Goal: Task Accomplishment & Management: Use online tool/utility

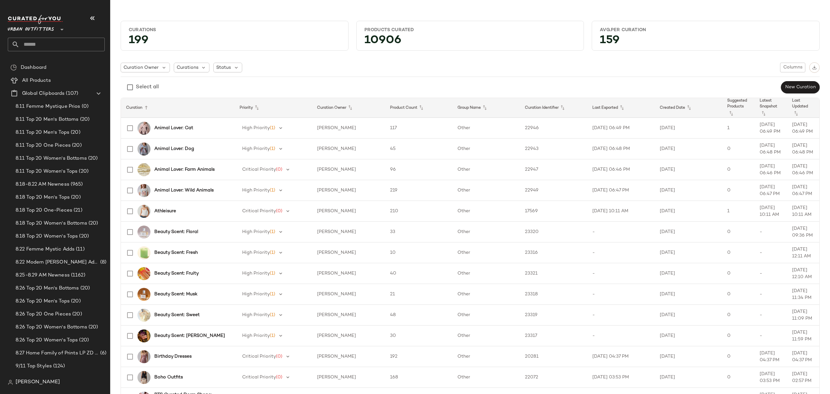
scroll to position [1254, 0]
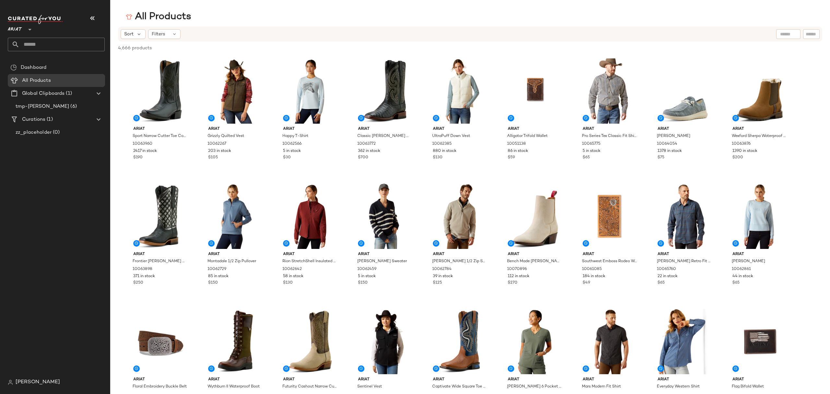
click at [21, 30] on span "Ariat" at bounding box center [15, 28] width 14 height 12
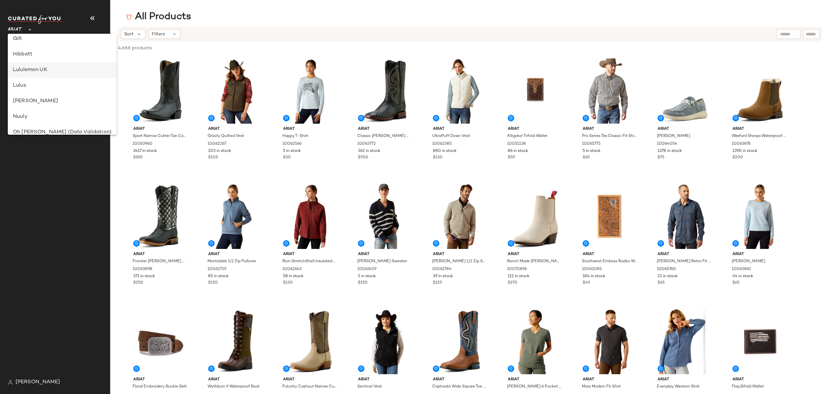
scroll to position [133, 0]
click at [51, 63] on div "GAP" at bounding box center [62, 67] width 99 height 8
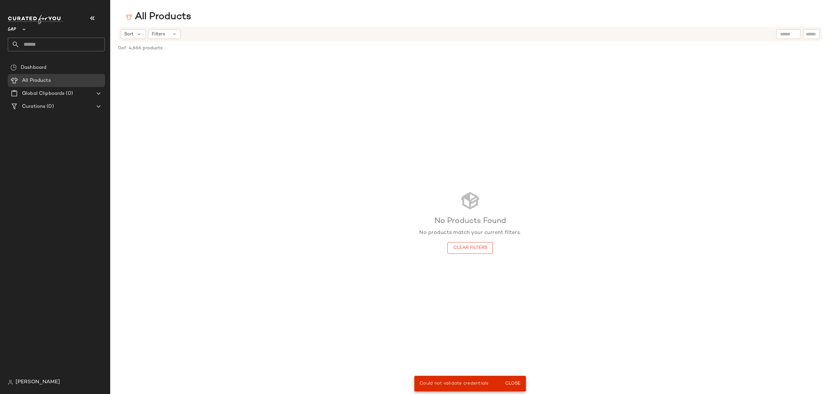
click at [25, 27] on icon at bounding box center [24, 30] width 8 height 8
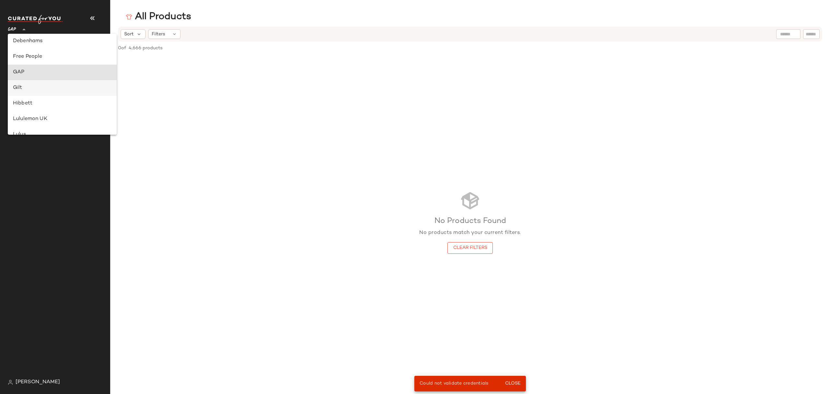
scroll to position [112, 0]
click at [348, 124] on div "No Products Found No products match your current filters. Clear Filters" at bounding box center [470, 222] width 720 height 332
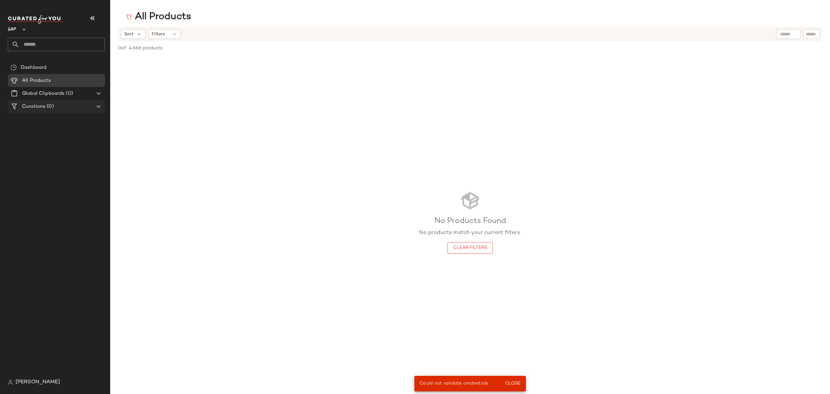
click at [34, 103] on span "Curations" at bounding box center [33, 106] width 23 height 7
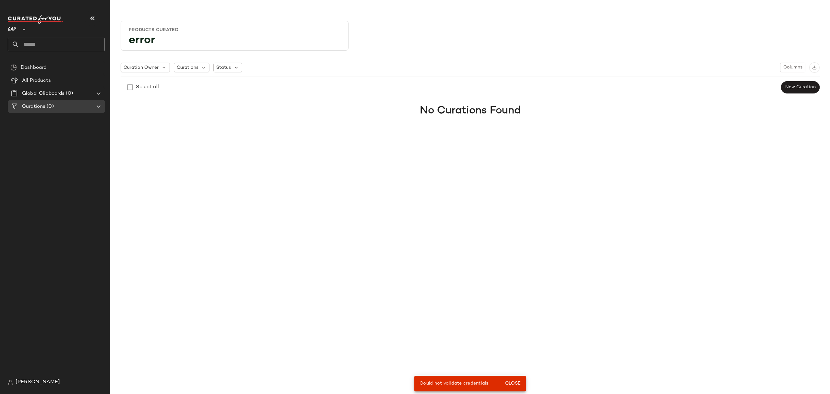
click at [43, 35] on div "GAP **" at bounding box center [56, 33] width 97 height 36
click at [43, 41] on input "text" at bounding box center [61, 45] width 85 height 14
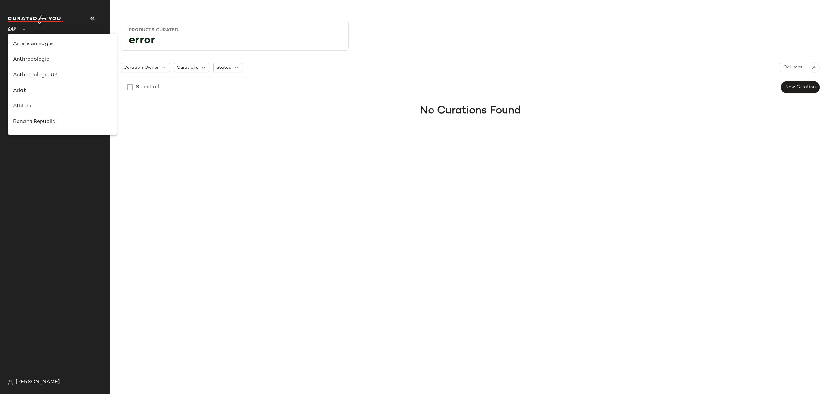
click at [26, 28] on icon at bounding box center [24, 30] width 8 height 8
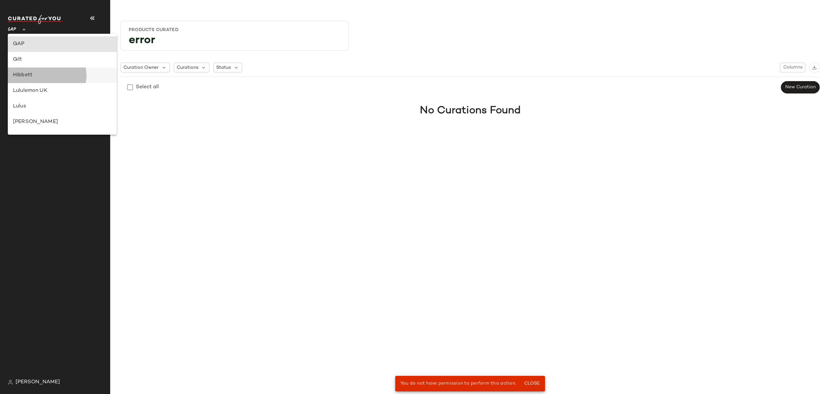
click at [35, 77] on div "Hibbett" at bounding box center [62, 75] width 99 height 8
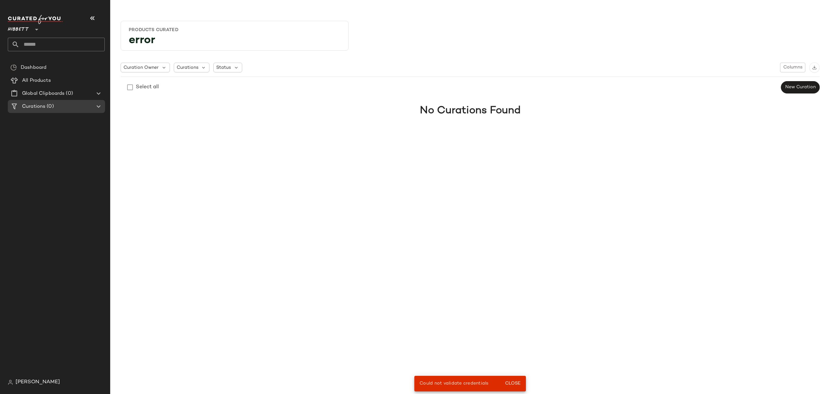
click at [20, 34] on span "Hibbett" at bounding box center [18, 28] width 21 height 12
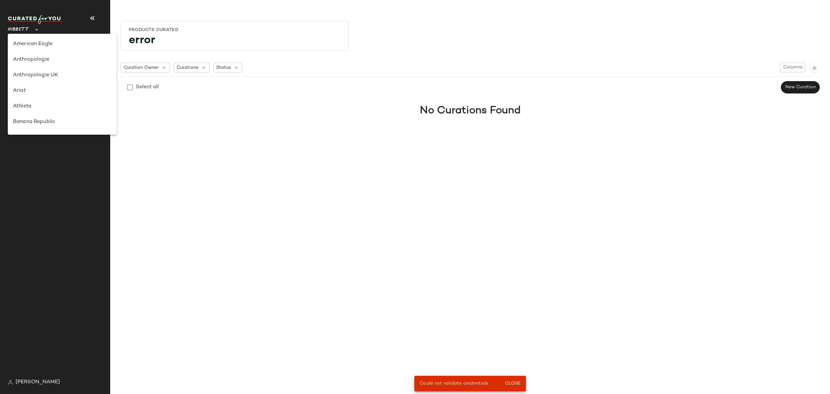
scroll to position [187, 0]
click at [32, 112] on div "Nuuly" at bounding box center [62, 107] width 109 height 16
type input "**"
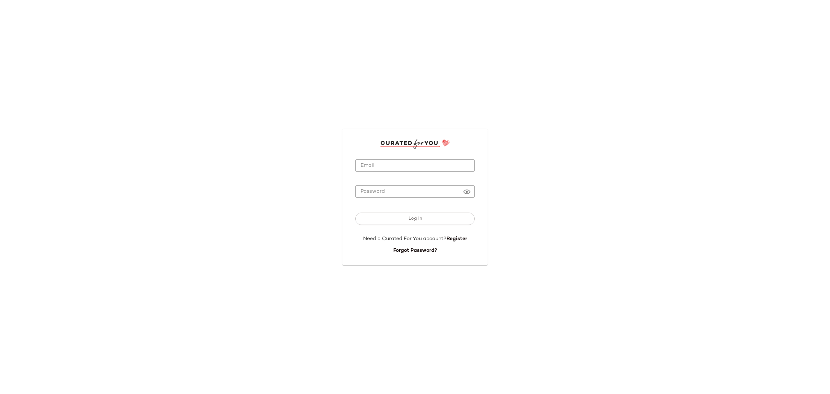
type input "**********"
click at [408, 160] on input "**********" at bounding box center [415, 165] width 119 height 13
click at [381, 215] on button "Log In" at bounding box center [415, 218] width 119 height 12
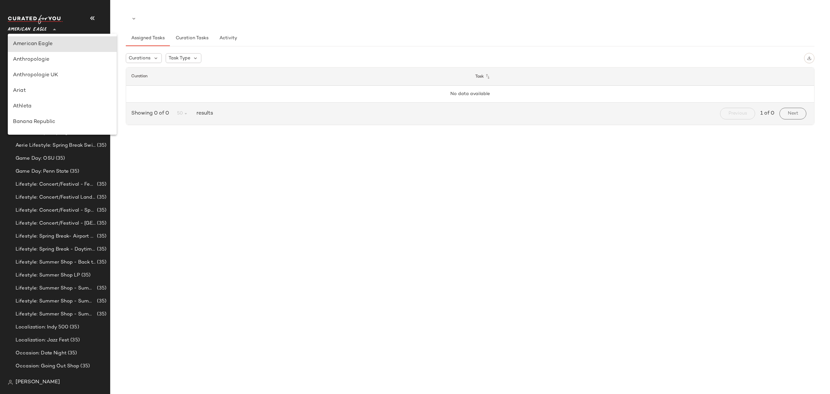
click at [47, 29] on div "American Eagle **" at bounding box center [29, 26] width 42 height 16
click at [43, 70] on div "GAP" at bounding box center [62, 70] width 99 height 8
type input "**"
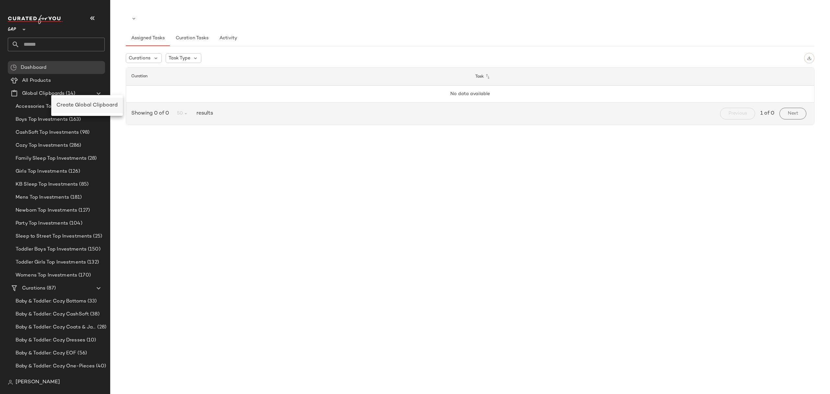
click at [81, 108] on span "Create Global Clipboard" at bounding box center [86, 106] width 61 height 6
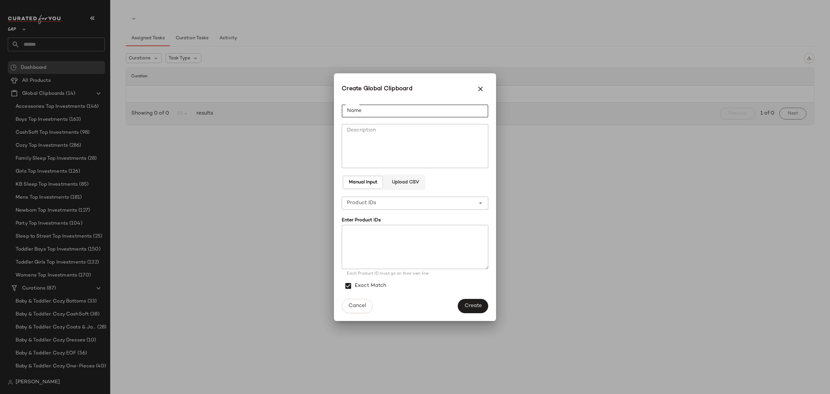
click at [439, 113] on input "Name" at bounding box center [415, 110] width 147 height 13
type input "**********"
click at [479, 304] on span "Create" at bounding box center [474, 306] width 18 height 6
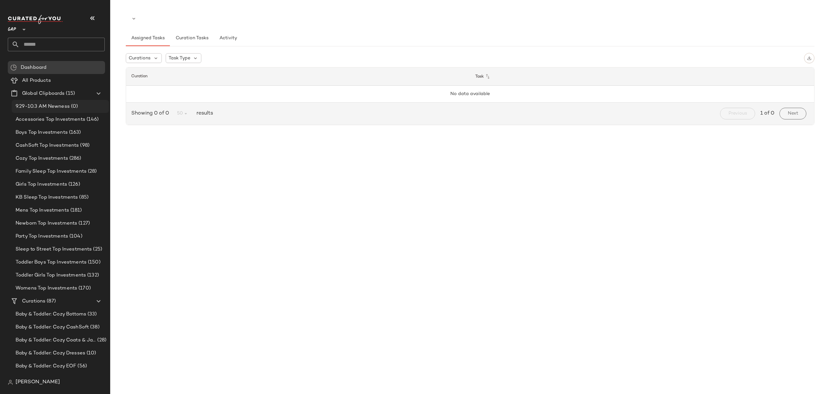
click at [58, 110] on span "9.29-10.3 AM Newness" at bounding box center [43, 106] width 54 height 7
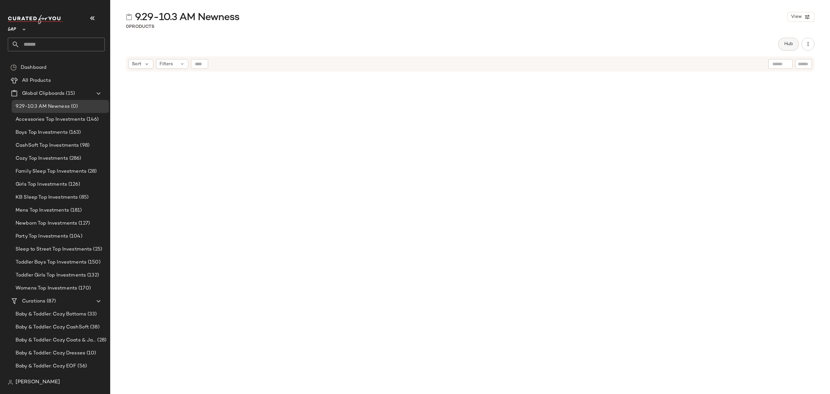
click at [790, 47] on button "Hub" at bounding box center [789, 44] width 21 height 13
click at [499, 65] on icon at bounding box center [500, 63] width 6 height 6
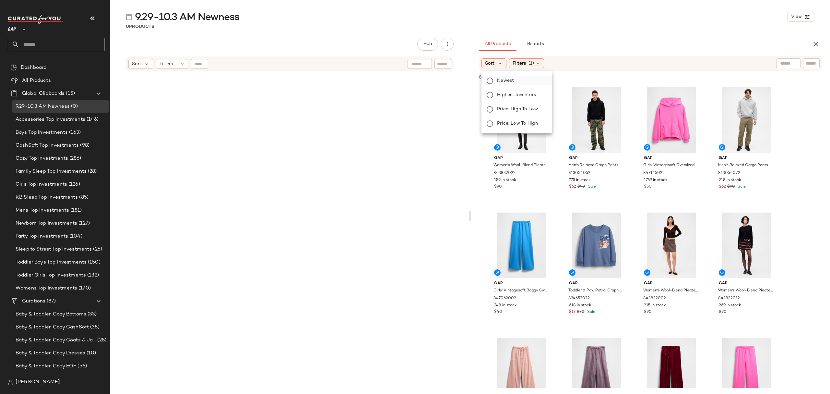
click at [503, 81] on span "Newest" at bounding box center [505, 80] width 17 height 7
click at [636, 38] on div "All Products Reports" at bounding box center [640, 44] width 323 height 13
click at [549, 64] on span "(1)" at bounding box center [549, 63] width 6 height 7
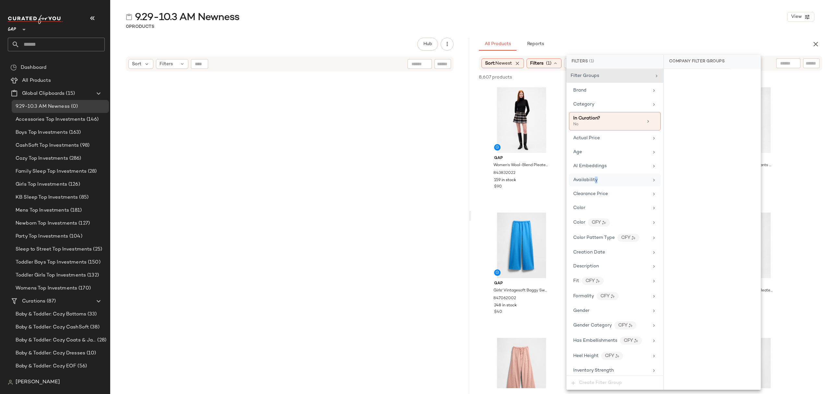
click at [596, 178] on div "Availability" at bounding box center [586, 179] width 24 height 7
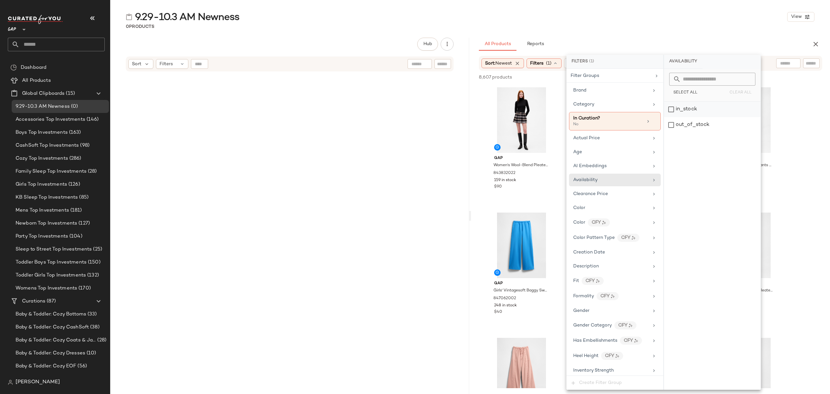
click at [715, 113] on div "in_stock" at bounding box center [712, 110] width 97 height 16
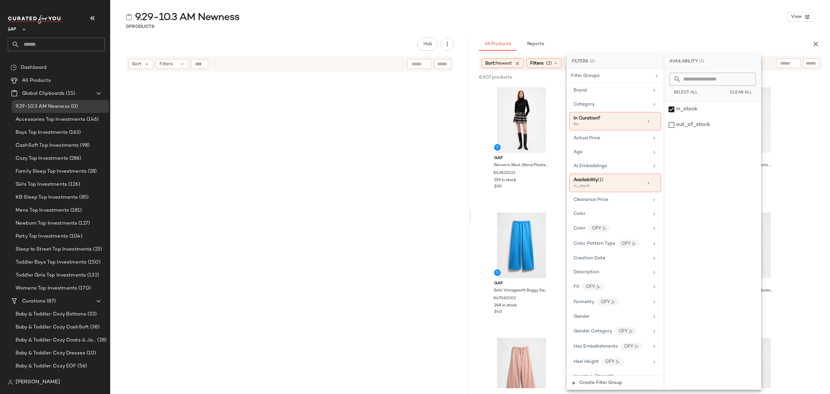
click at [732, 18] on div "9.29-10.3 AM Newness View" at bounding box center [470, 16] width 720 height 13
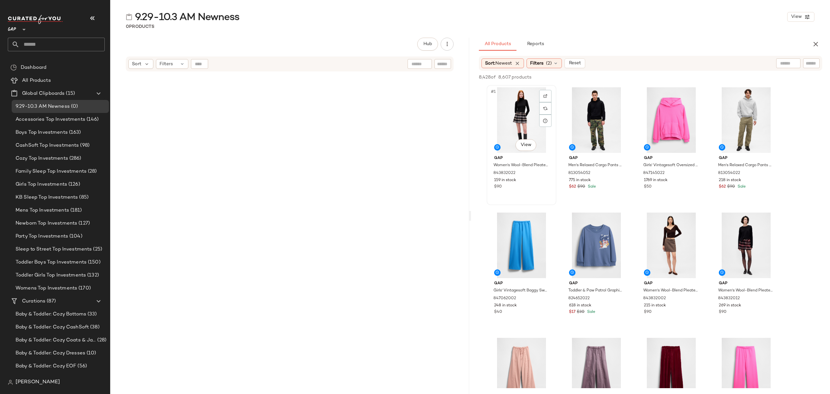
click at [519, 103] on div "#1 View" at bounding box center [521, 120] width 65 height 66
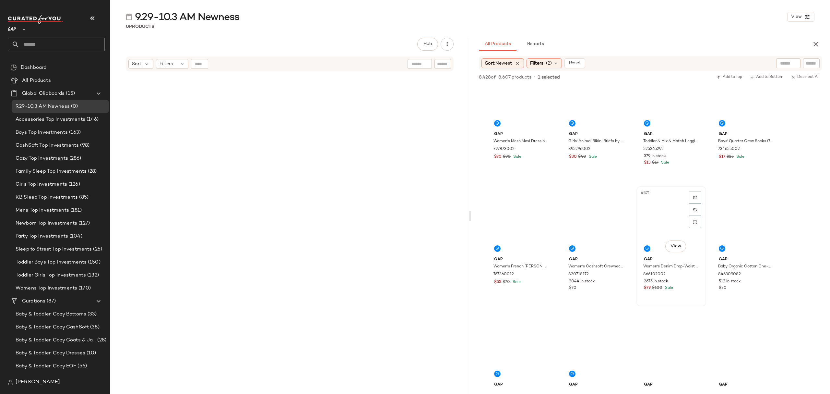
scroll to position [11548, 0]
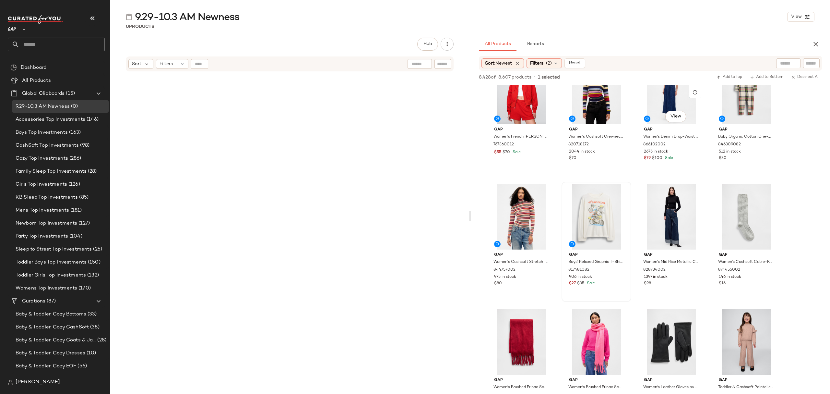
click at [610, 284] on div "$27 $35 Sale" at bounding box center [596, 284] width 55 height 6
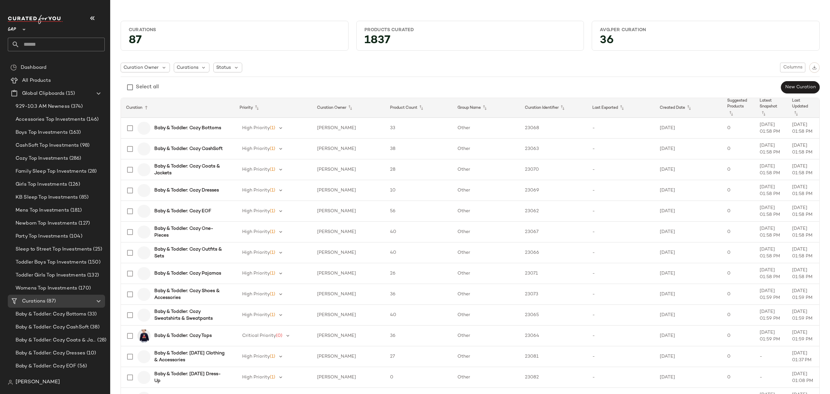
click at [26, 32] on icon at bounding box center [24, 30] width 8 height 8
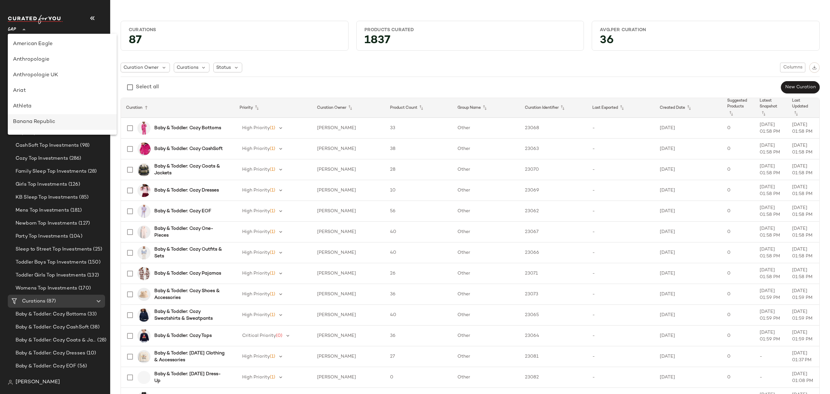
click at [41, 121] on div "Banana Republic" at bounding box center [62, 122] width 99 height 8
type input "**"
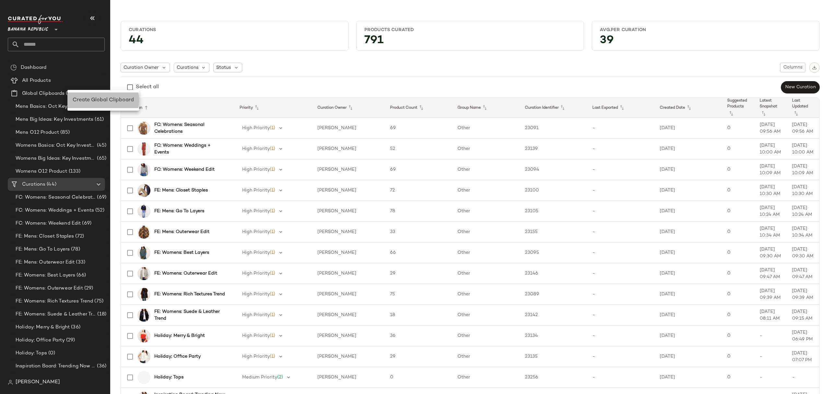
click at [86, 99] on span "Create Global Clipboard" at bounding box center [103, 100] width 61 height 6
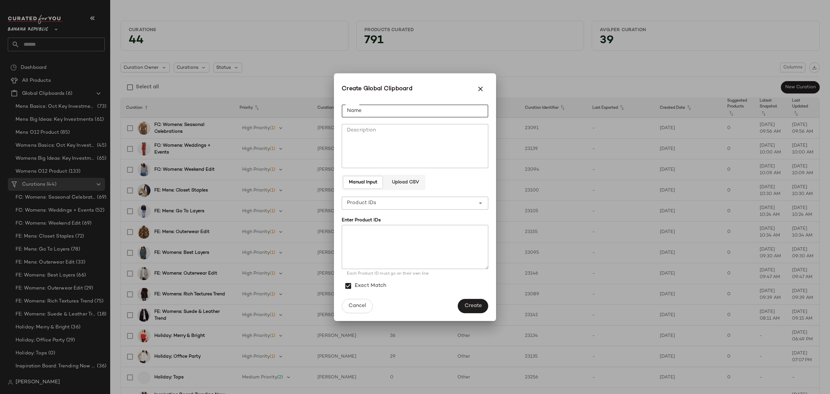
drag, startPoint x: 361, startPoint y: 107, endPoint x: 358, endPoint y: 106, distance: 3.3
click at [361, 107] on input "Name" at bounding box center [415, 110] width 147 height 13
drag, startPoint x: 452, startPoint y: 111, endPoint x: 506, endPoint y: 97, distance: 56.2
click at [452, 111] on input "Name" at bounding box center [415, 110] width 147 height 13
type input "**********"
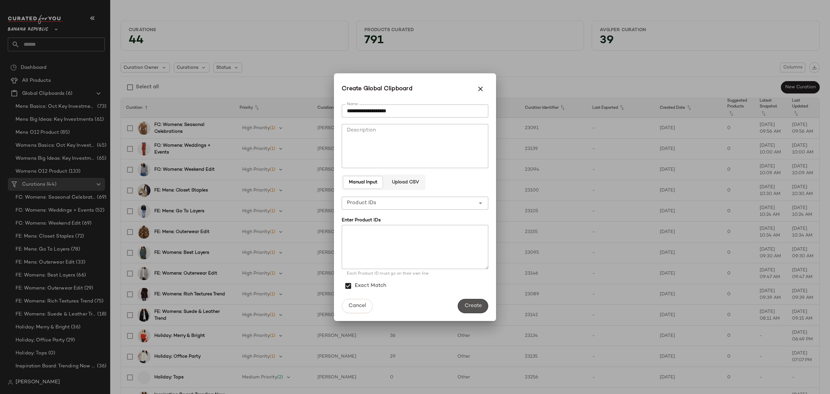
click at [479, 301] on button "Create" at bounding box center [473, 306] width 30 height 14
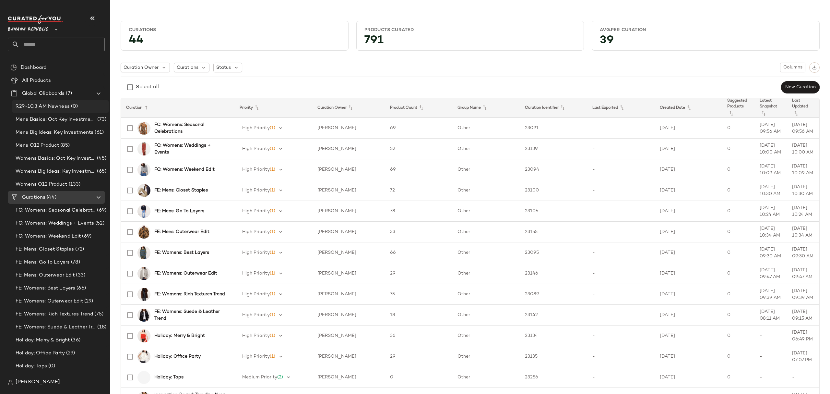
click at [60, 109] on span "9.29-10.3 AM Newness" at bounding box center [43, 106] width 54 height 7
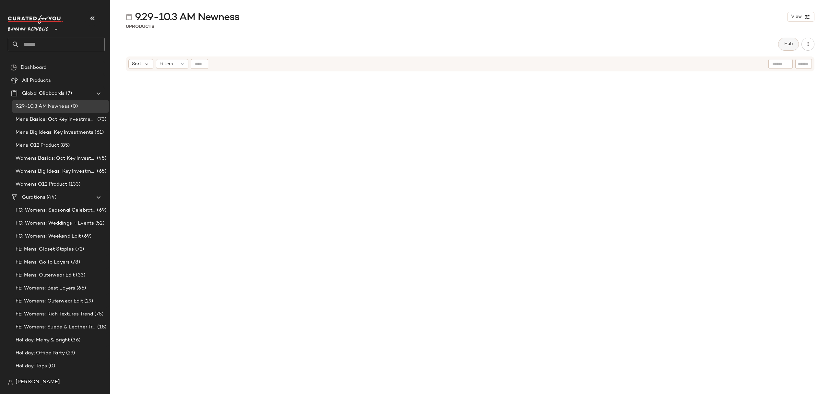
click at [794, 43] on button "Hub" at bounding box center [789, 44] width 21 height 13
click at [499, 60] on icon at bounding box center [500, 63] width 6 height 6
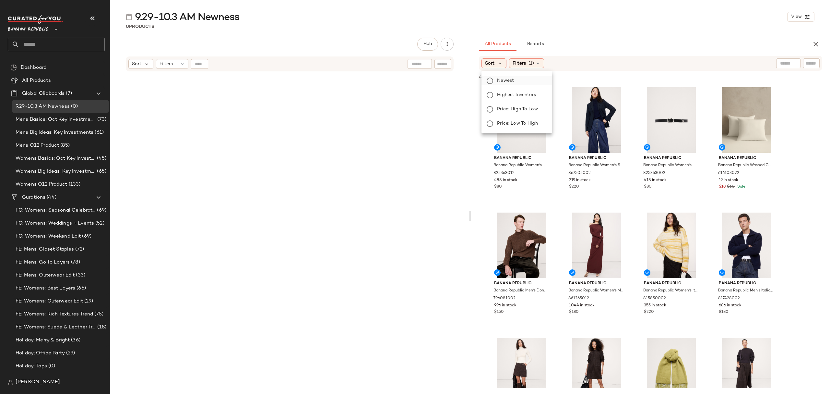
click at [509, 84] on span "Newest" at bounding box center [505, 80] width 17 height 7
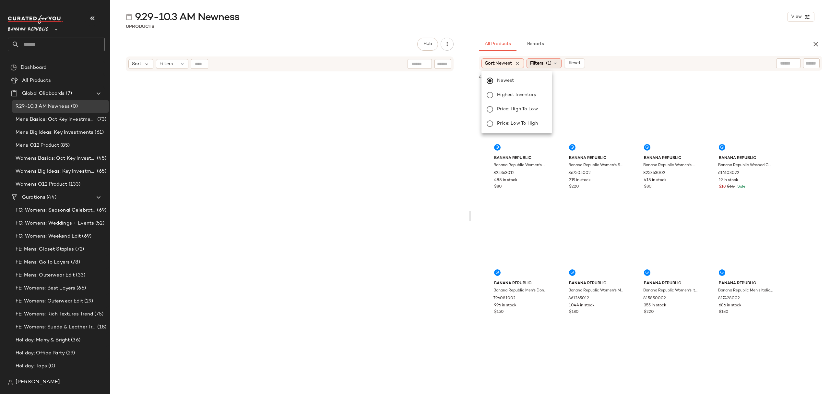
click at [547, 60] on div "Filters (1)" at bounding box center [544, 63] width 35 height 10
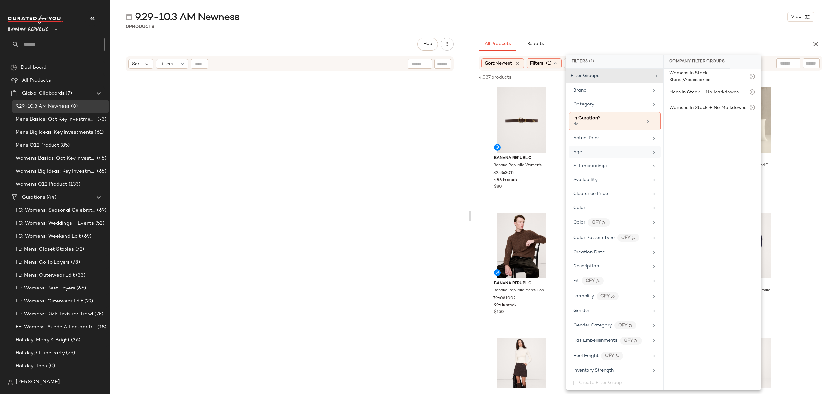
click at [599, 147] on div "Age" at bounding box center [615, 152] width 92 height 13
click at [606, 181] on div "Availability" at bounding box center [612, 179] width 76 height 7
click at [685, 112] on div "in_stock" at bounding box center [712, 110] width 97 height 16
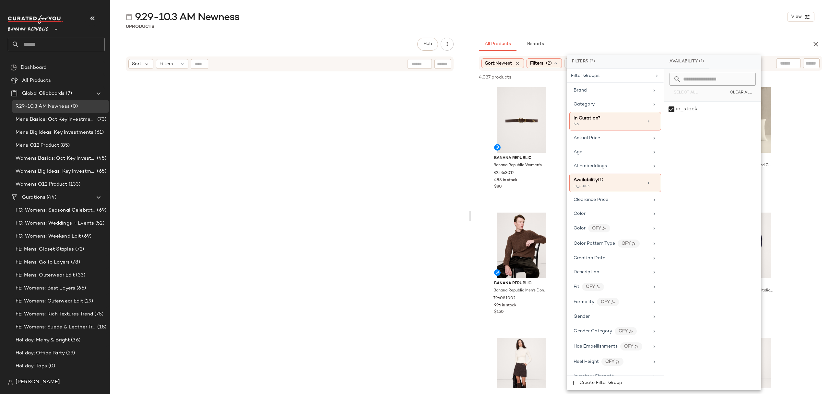
click at [683, 38] on div "All Products Reports" at bounding box center [640, 44] width 323 height 13
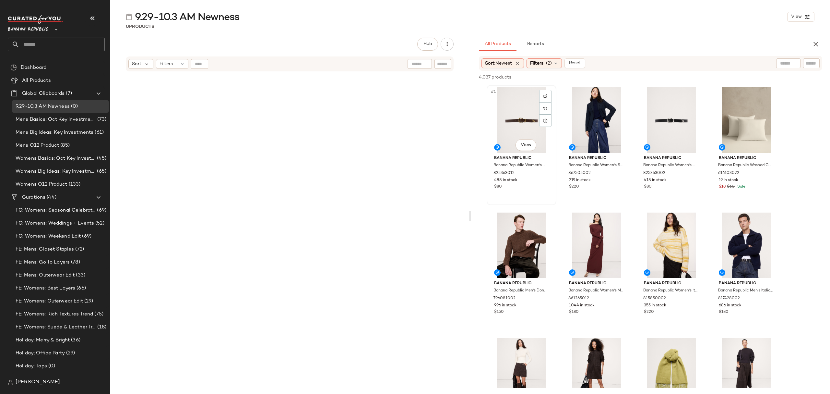
click at [516, 115] on div "#1 View" at bounding box center [521, 120] width 65 height 66
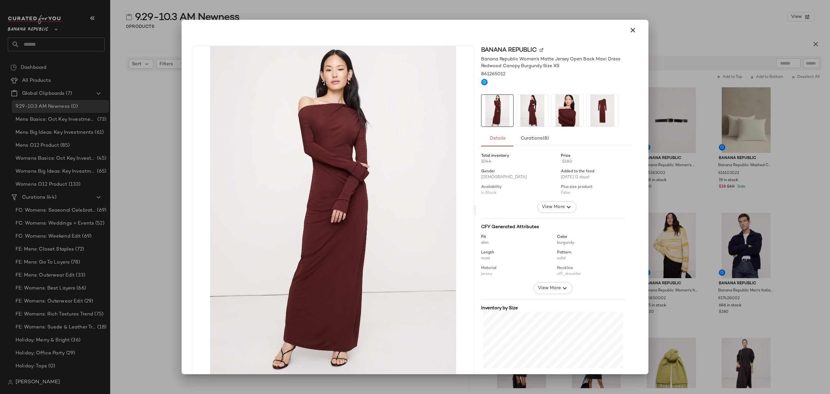
click at [157, 239] on div at bounding box center [415, 197] width 830 height 394
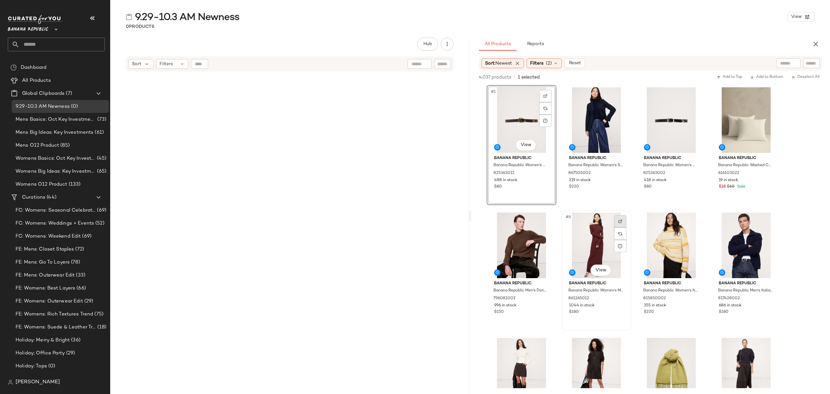
click at [618, 222] on div at bounding box center [620, 221] width 12 height 12
click at [525, 103] on div "#1 View" at bounding box center [521, 120] width 65 height 66
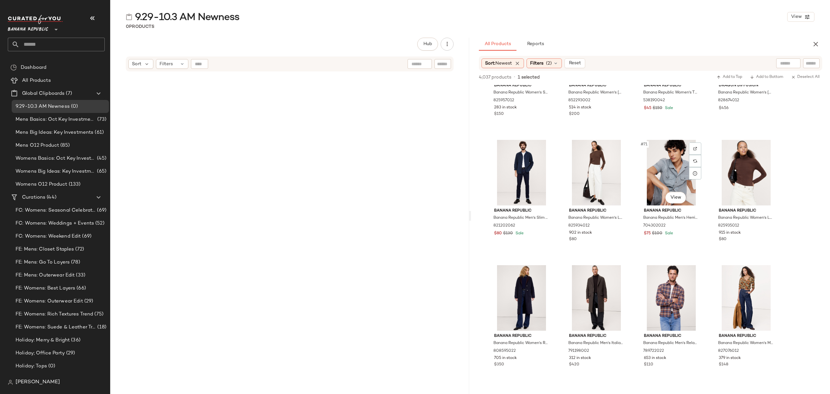
scroll to position [1903, 0]
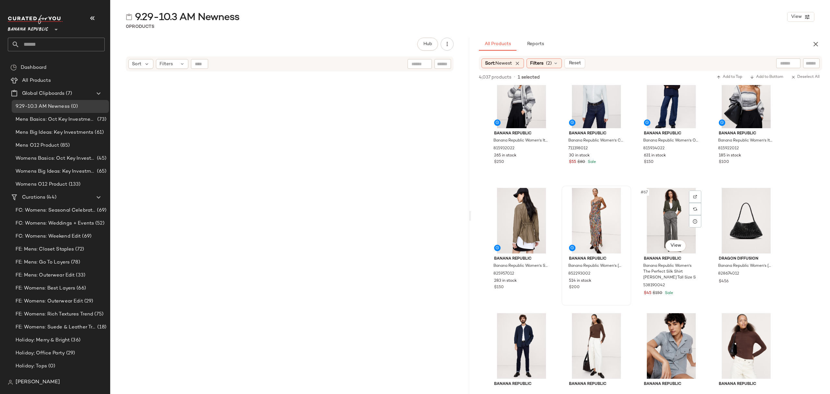
click at [625, 284] on div "Banana Republic Banana Republic Women's Georgette Cowl-Neck Maxi Dress Pink Wil…" at bounding box center [596, 272] width 65 height 38
